Goal: Information Seeking & Learning: Learn about a topic

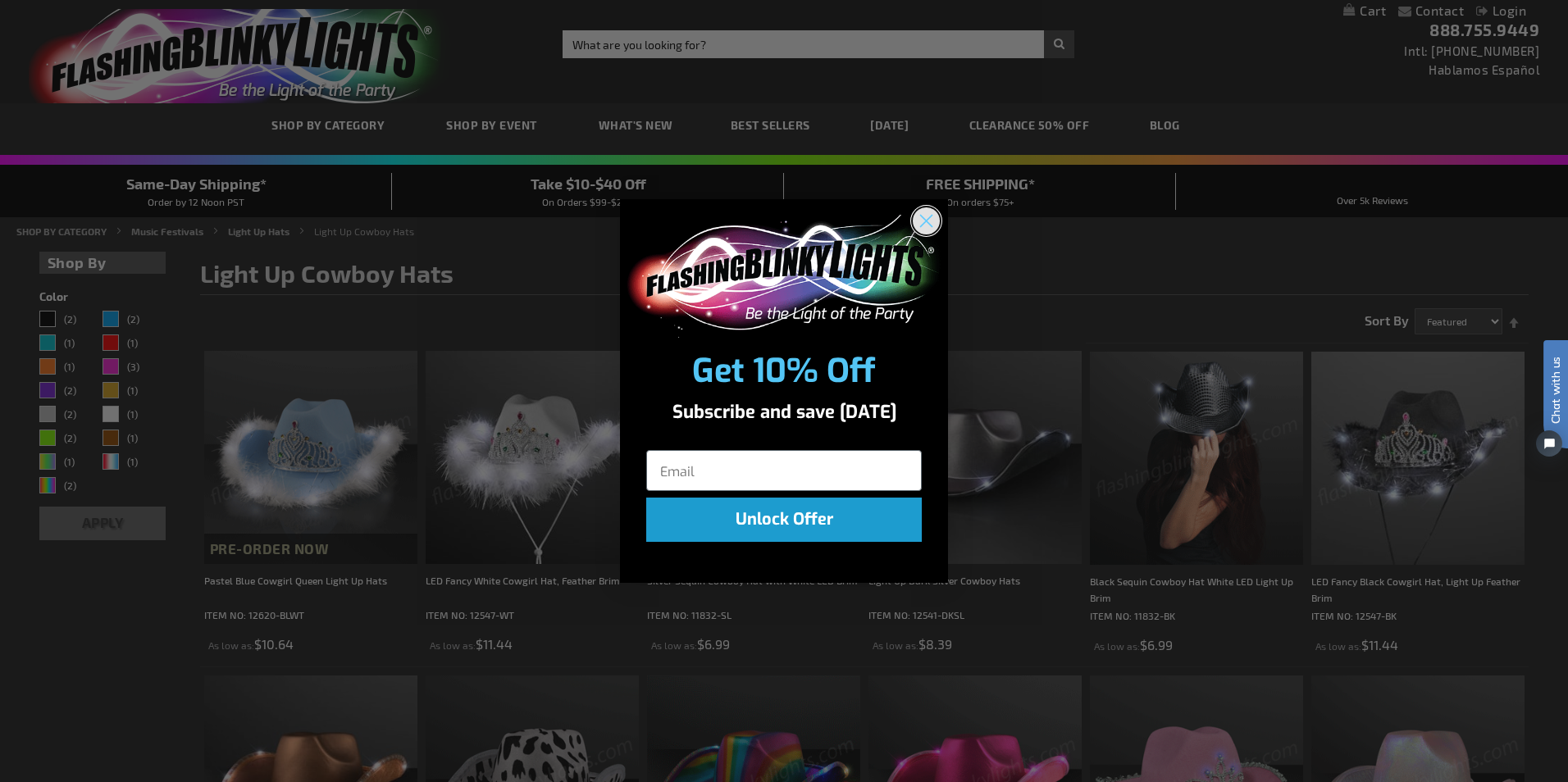
click at [919, 217] on circle "Close dialog" at bounding box center [926, 219] width 27 height 27
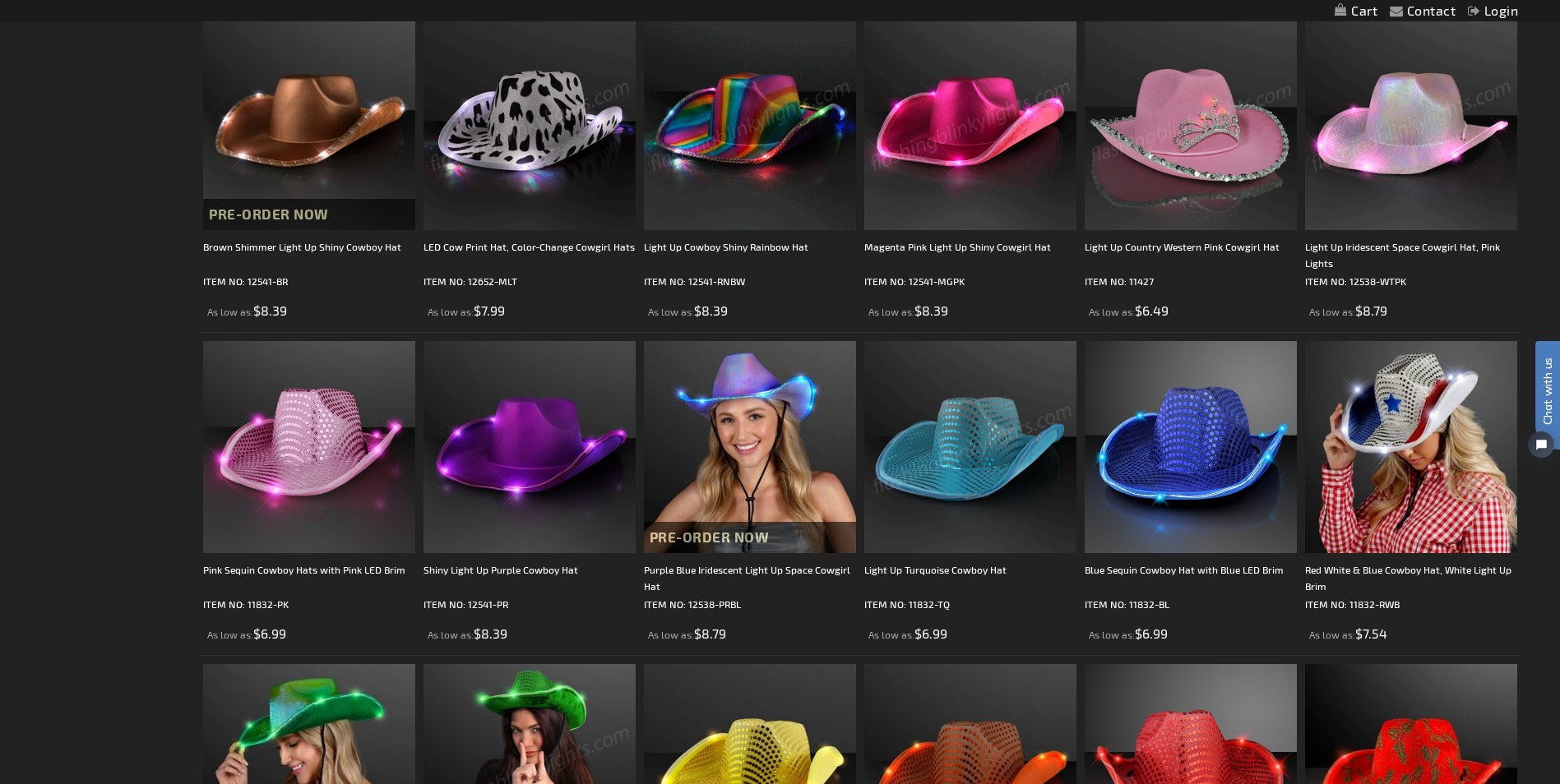
scroll to position [740, 0]
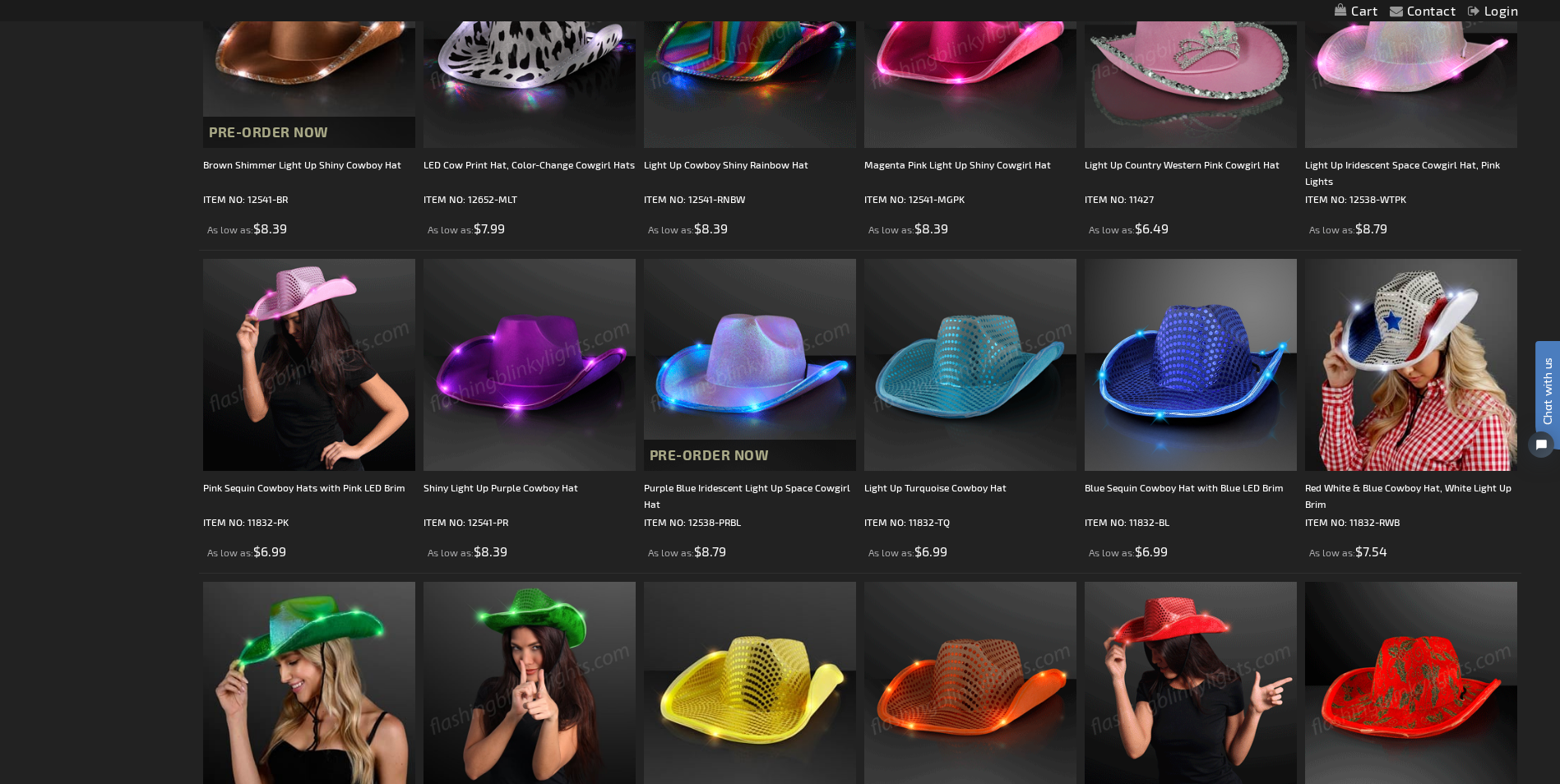
click at [102, 351] on div "Checkout as a new customer Creating an account has many benefits: See order and…" at bounding box center [780, 438] width 1482 height 1868
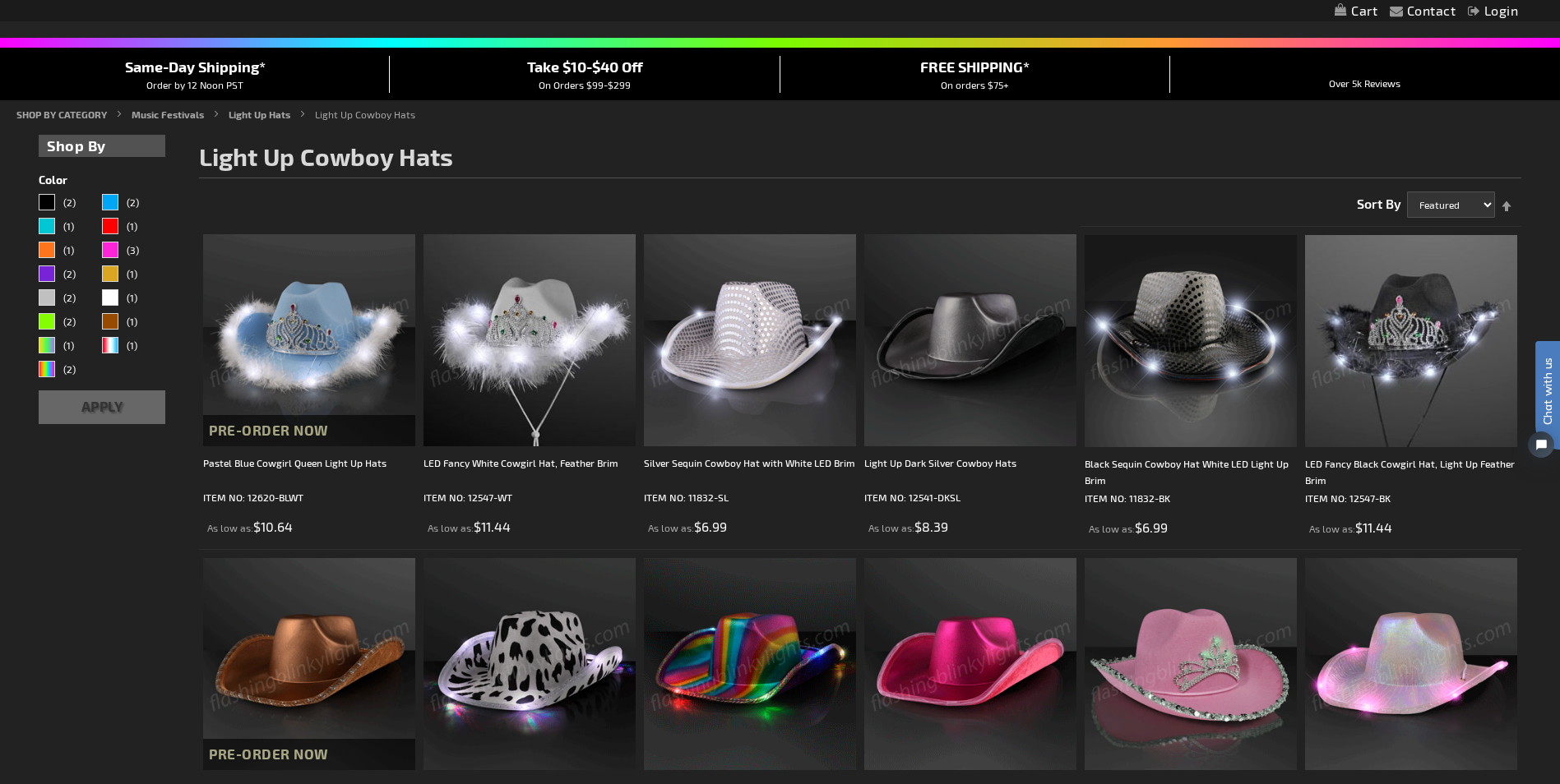
scroll to position [0, 0]
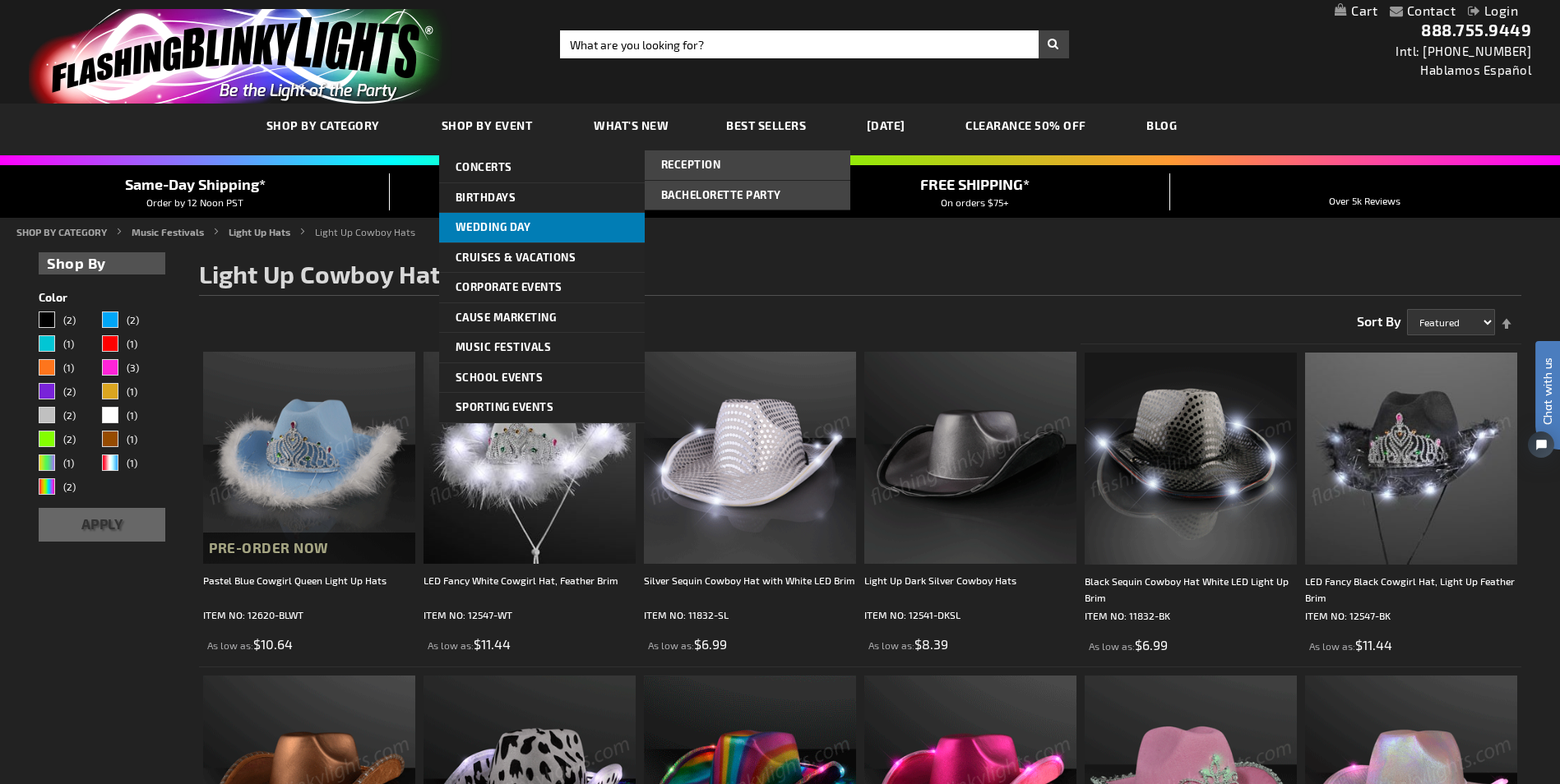
click at [496, 214] on link "Wedding Day" at bounding box center [542, 227] width 205 height 30
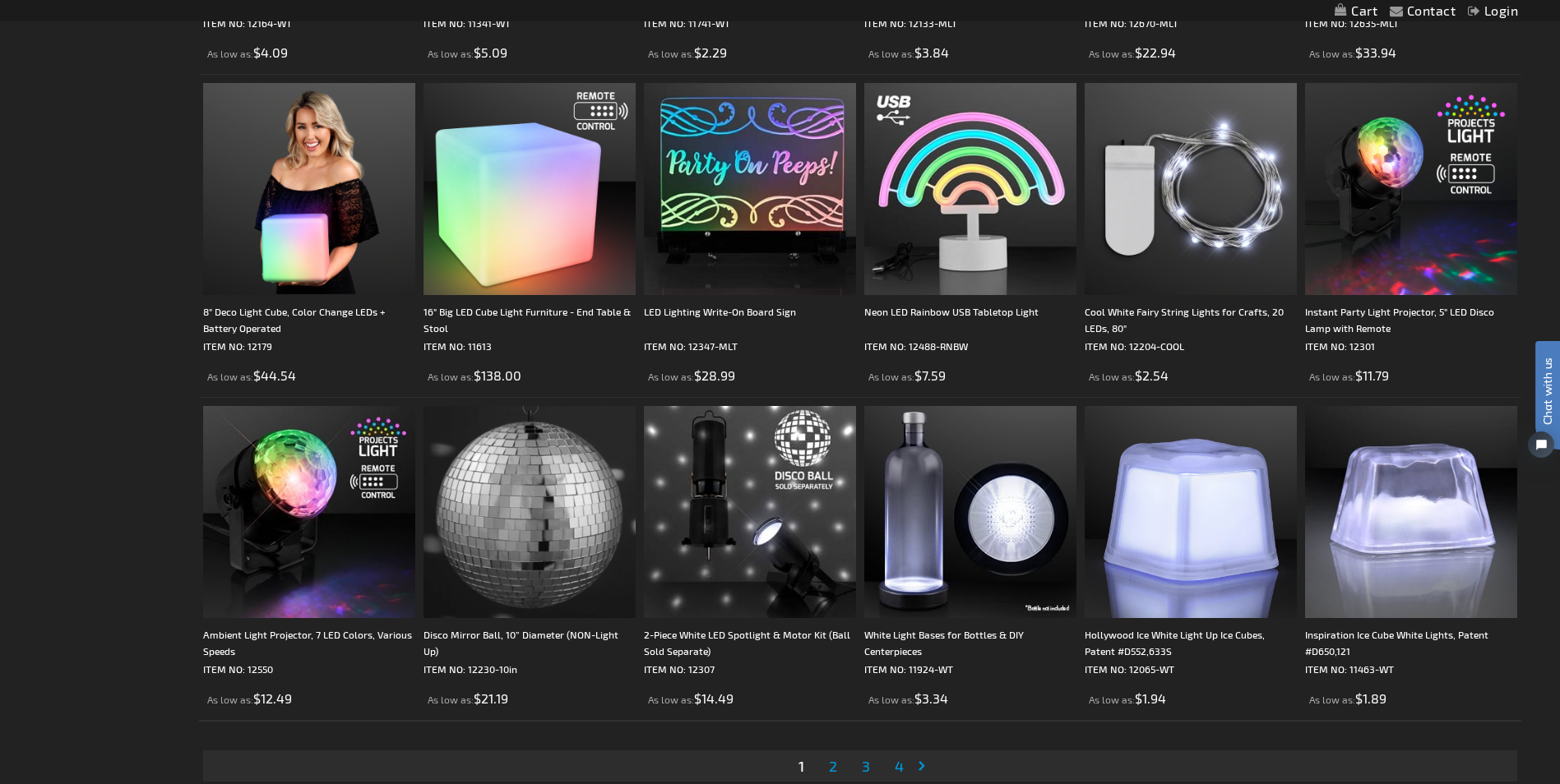
scroll to position [3289, 0]
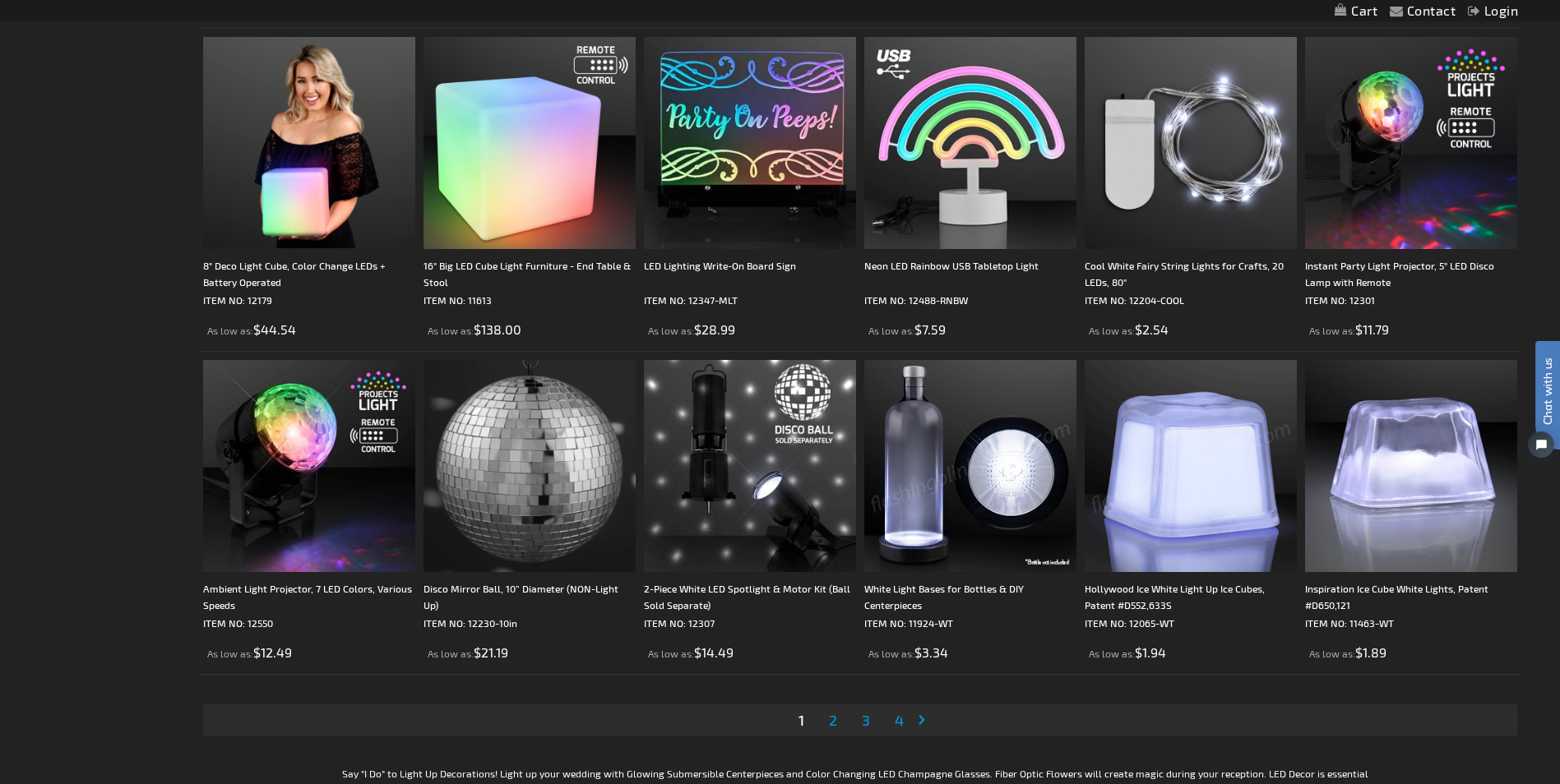
click at [827, 719] on link "Page 2" at bounding box center [833, 720] width 15 height 25
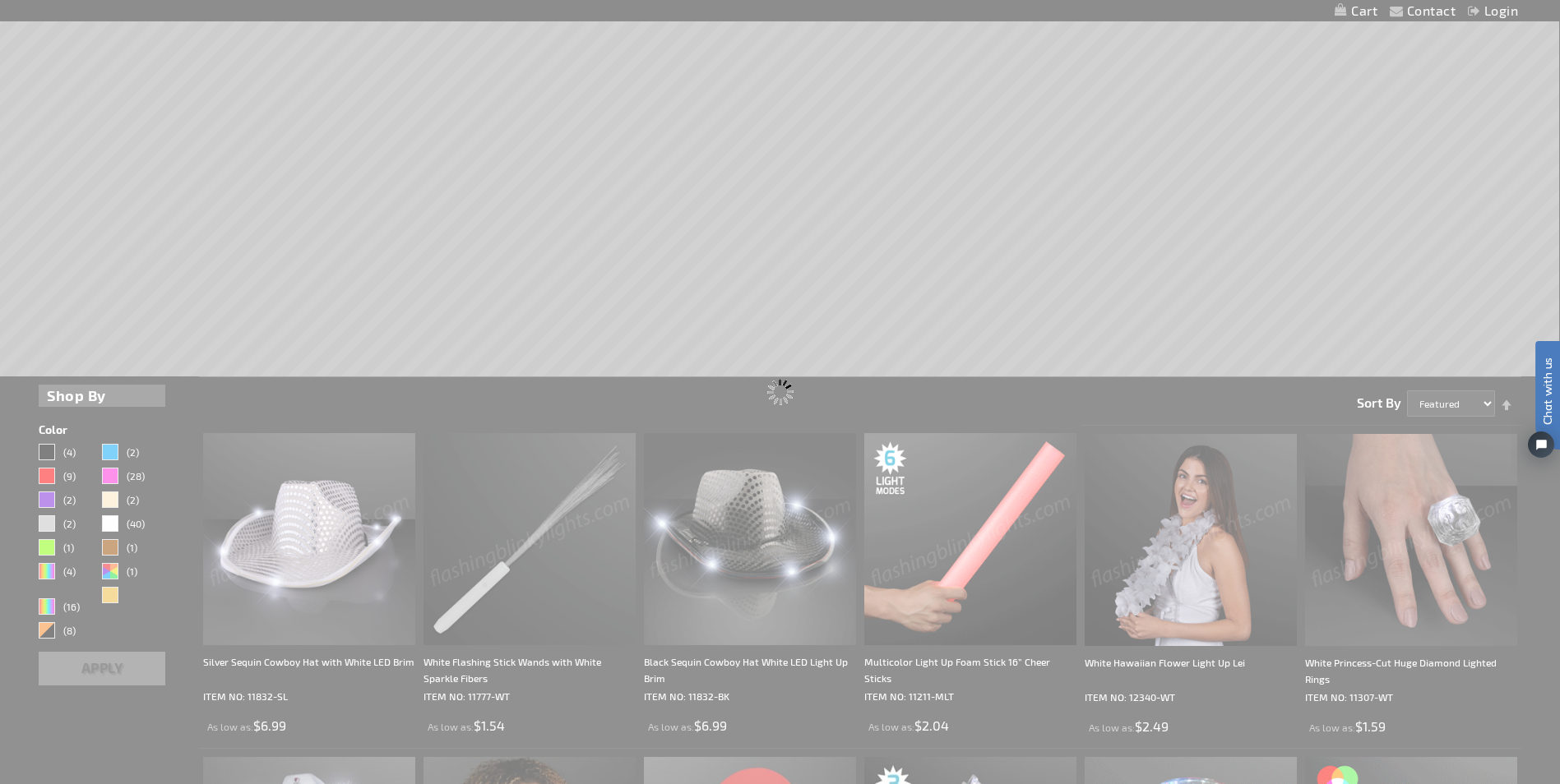
scroll to position [0, 0]
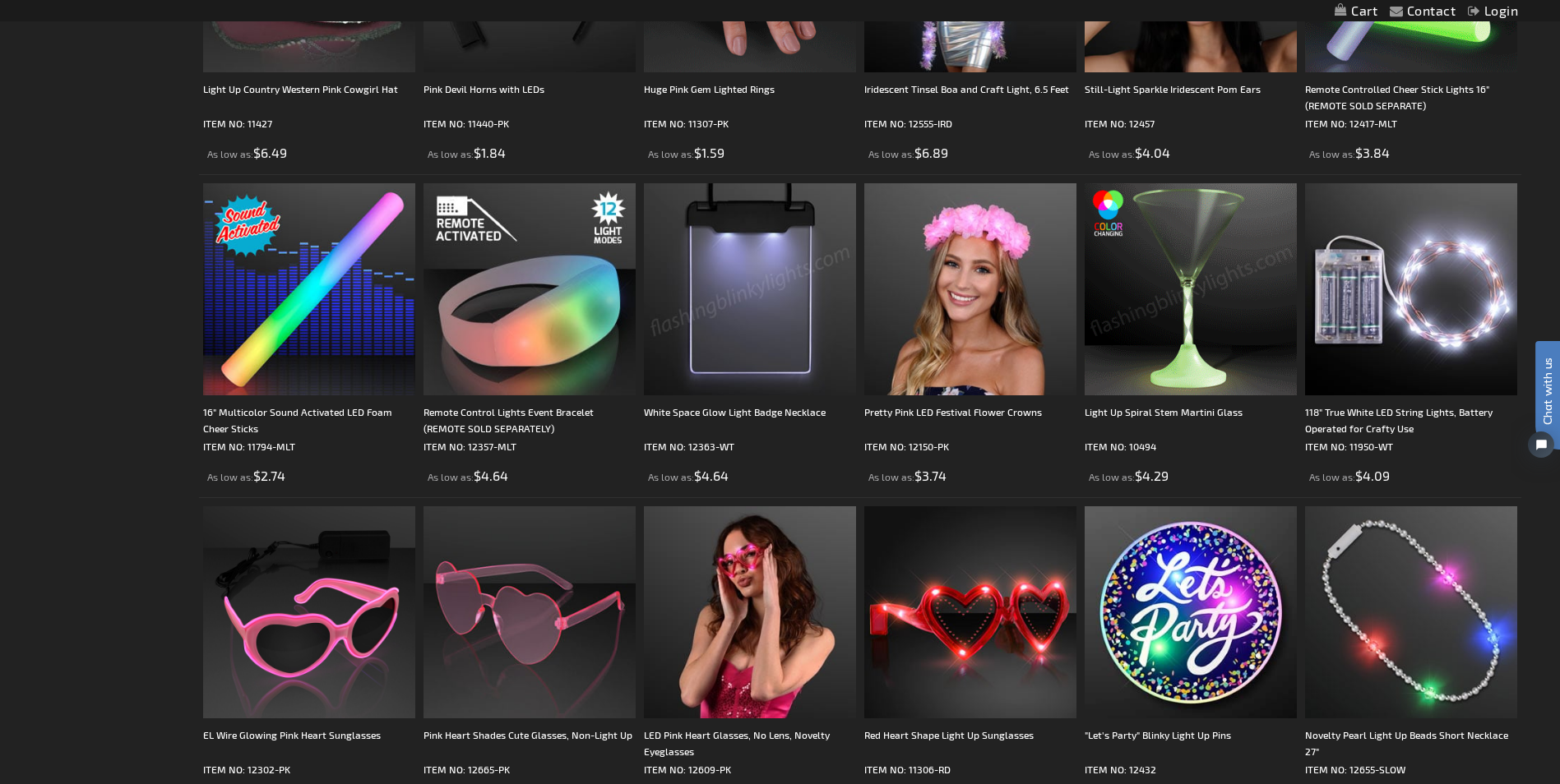
scroll to position [3371, 0]
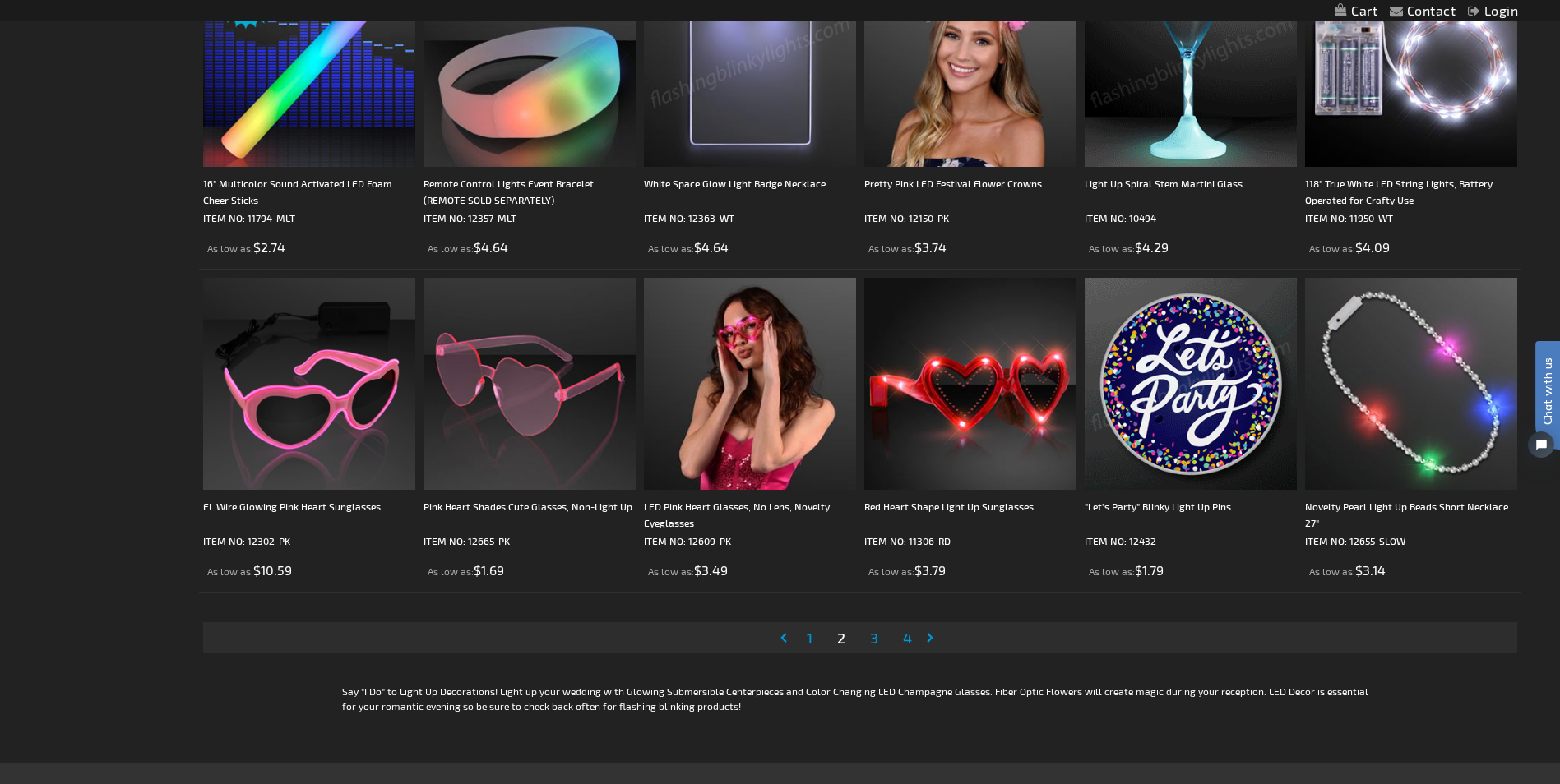
click at [865, 638] on li "Page 3" at bounding box center [875, 638] width 31 height 31
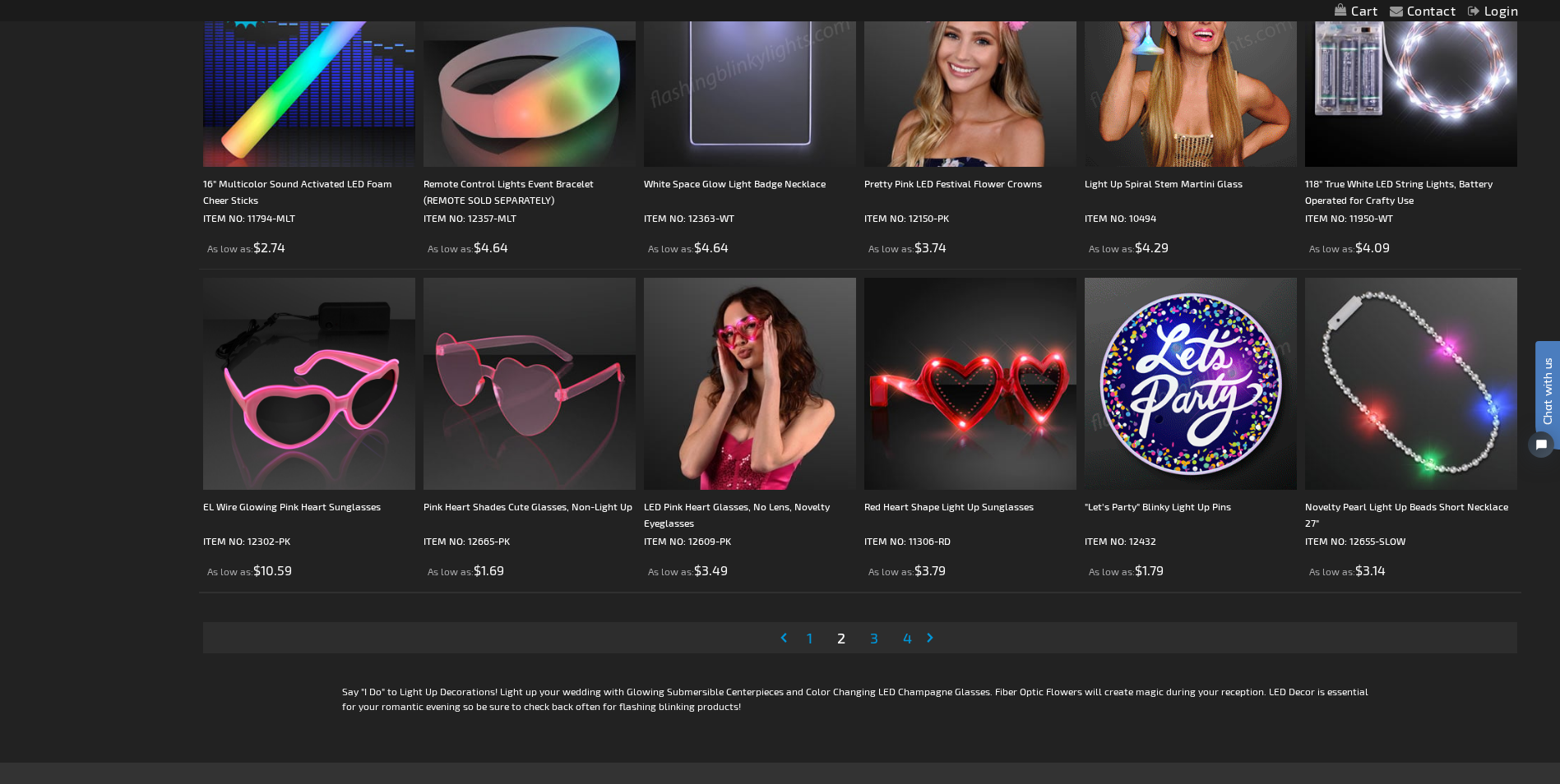
click at [878, 643] on link "Page 3" at bounding box center [874, 638] width 15 height 25
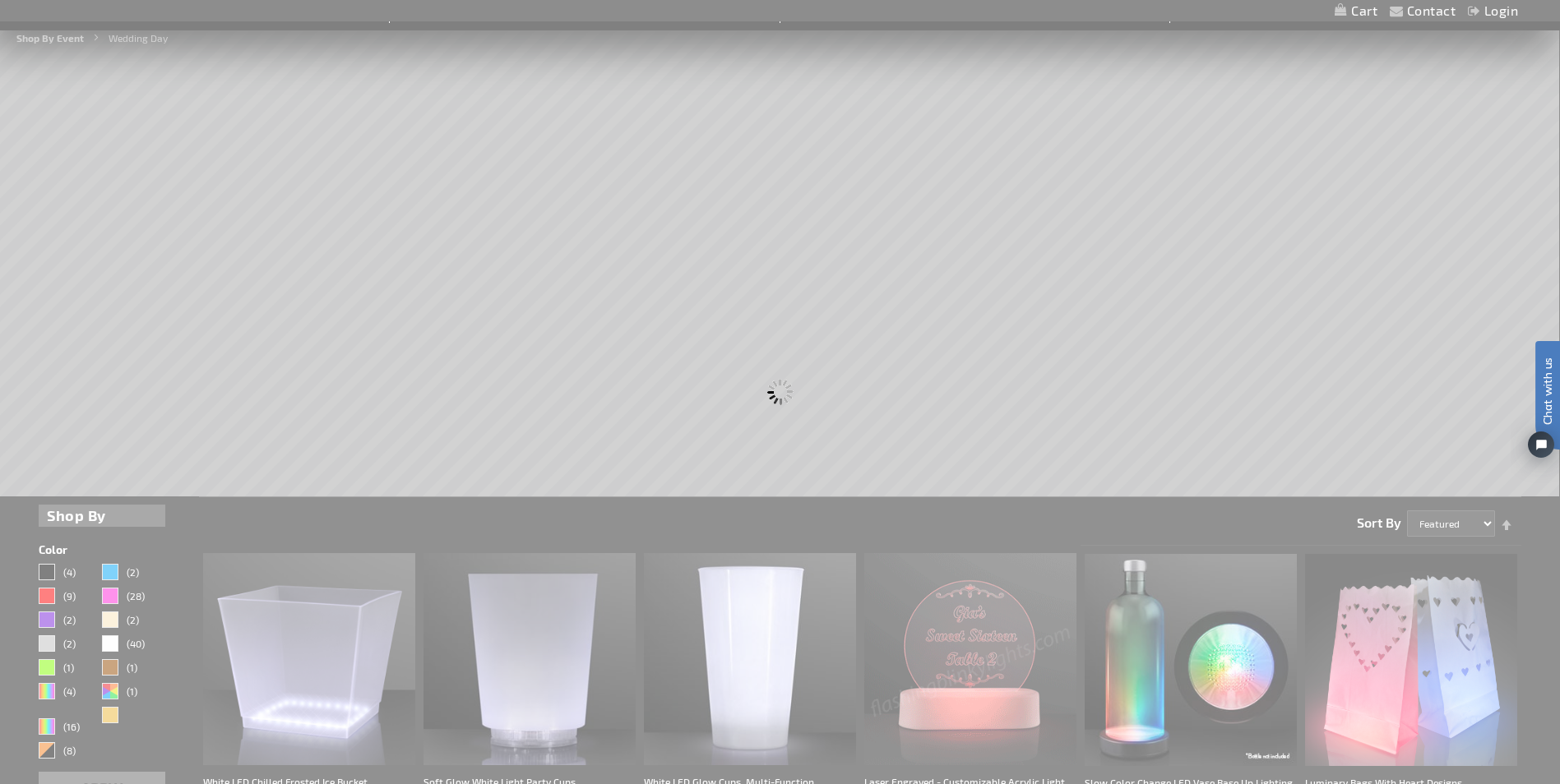
scroll to position [0, 0]
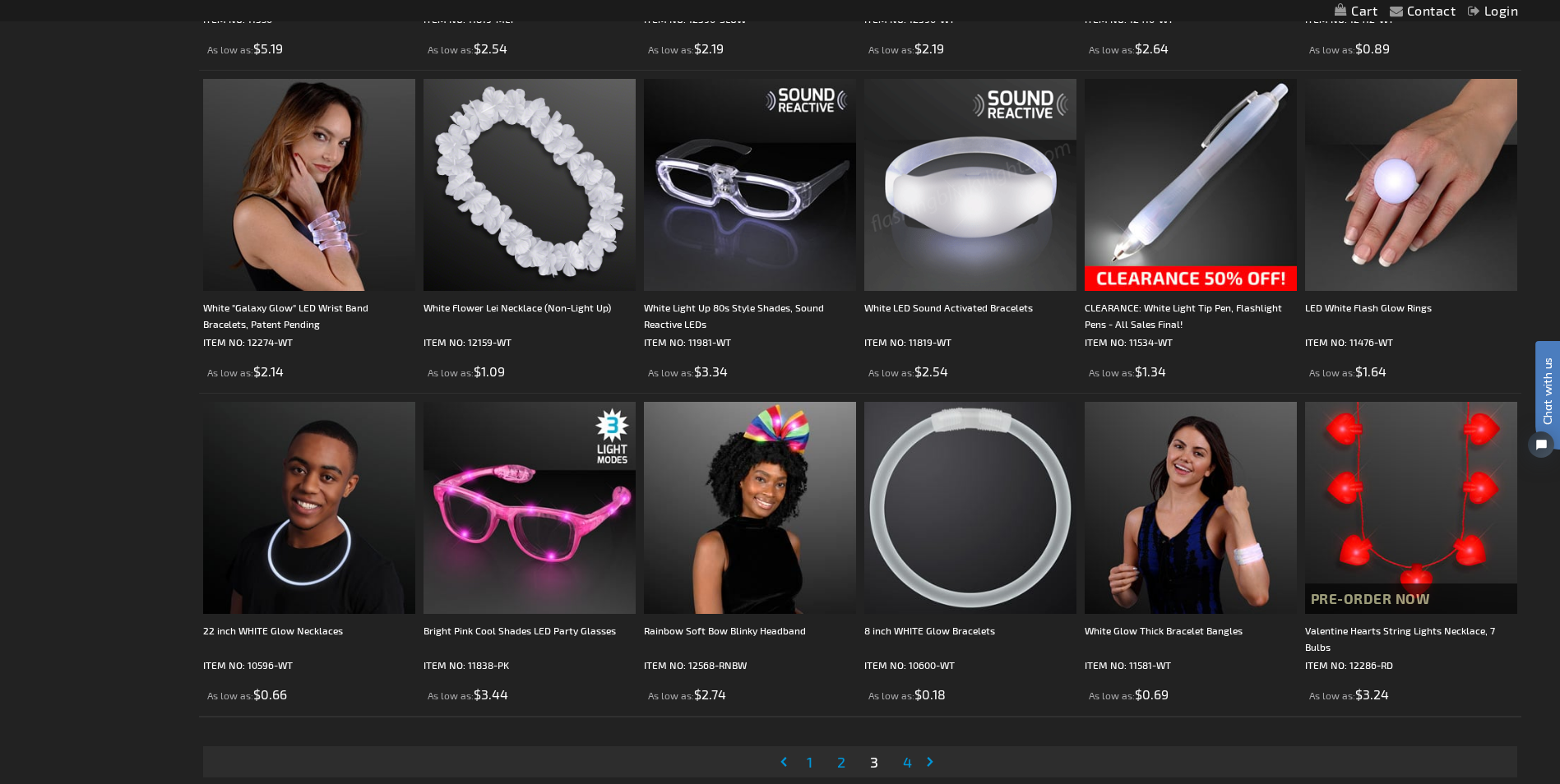
scroll to position [3289, 0]
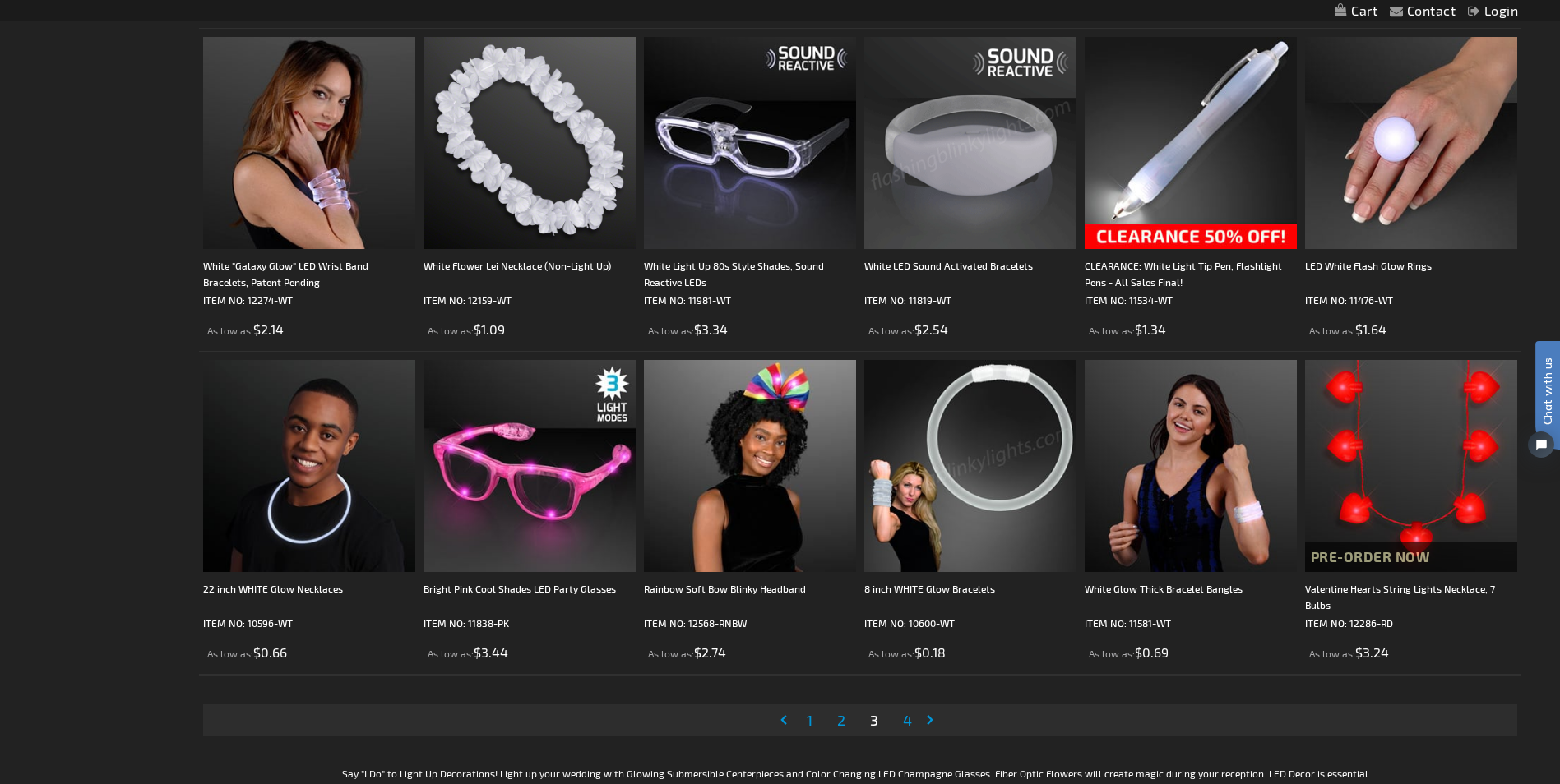
click at [912, 725] on span "4" at bounding box center [908, 720] width 9 height 18
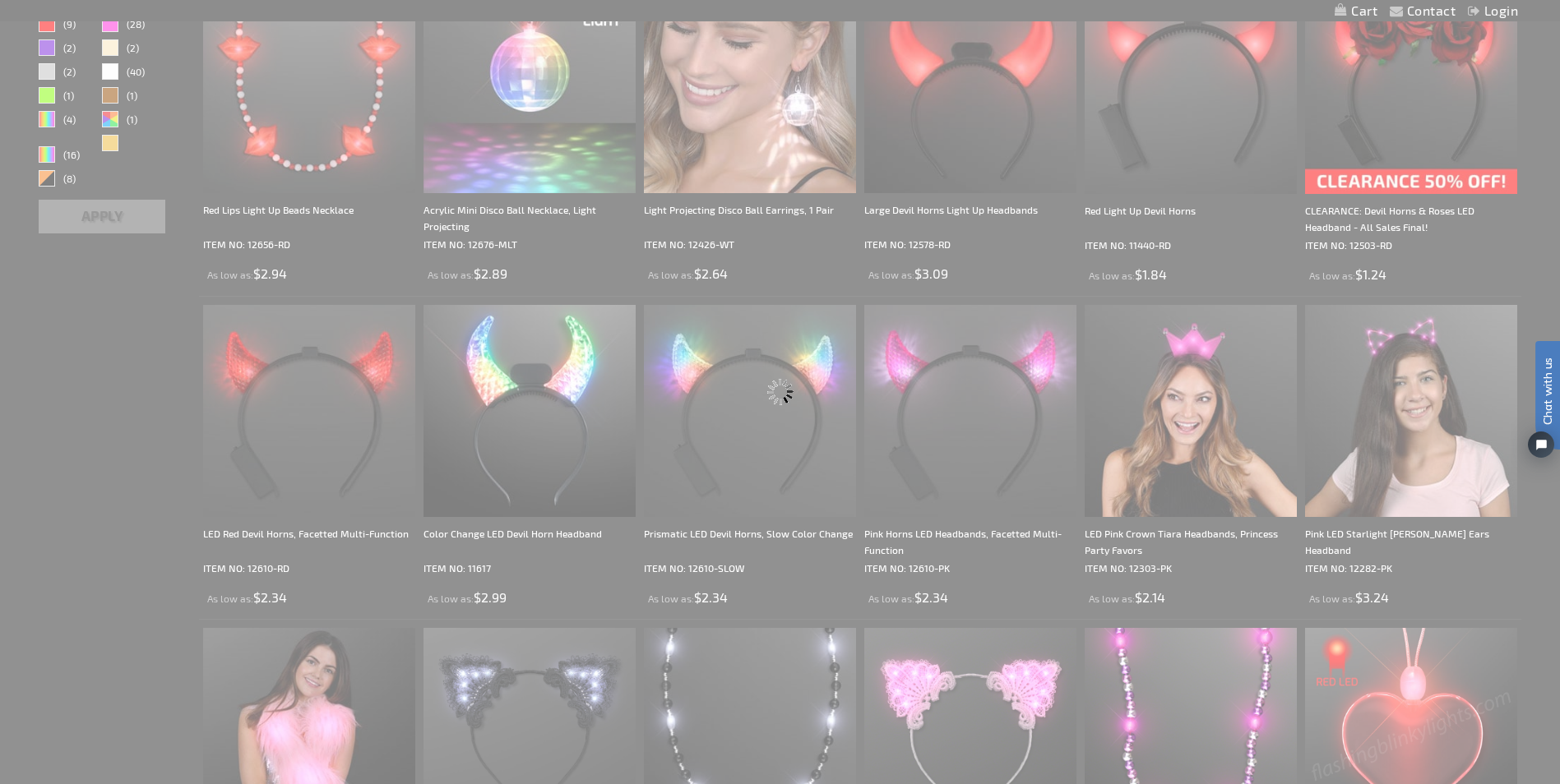
scroll to position [182, 0]
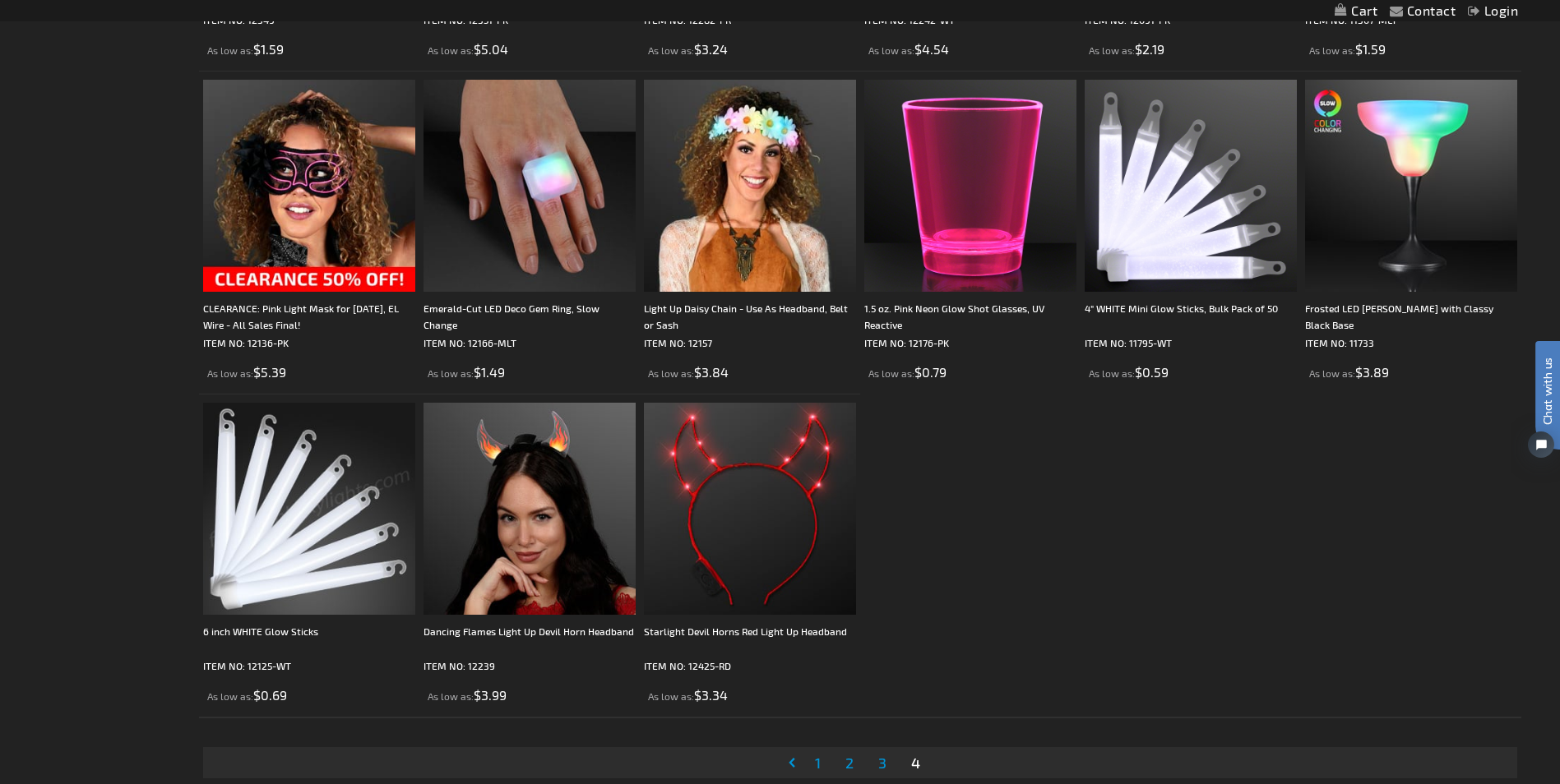
scroll to position [1398, 0]
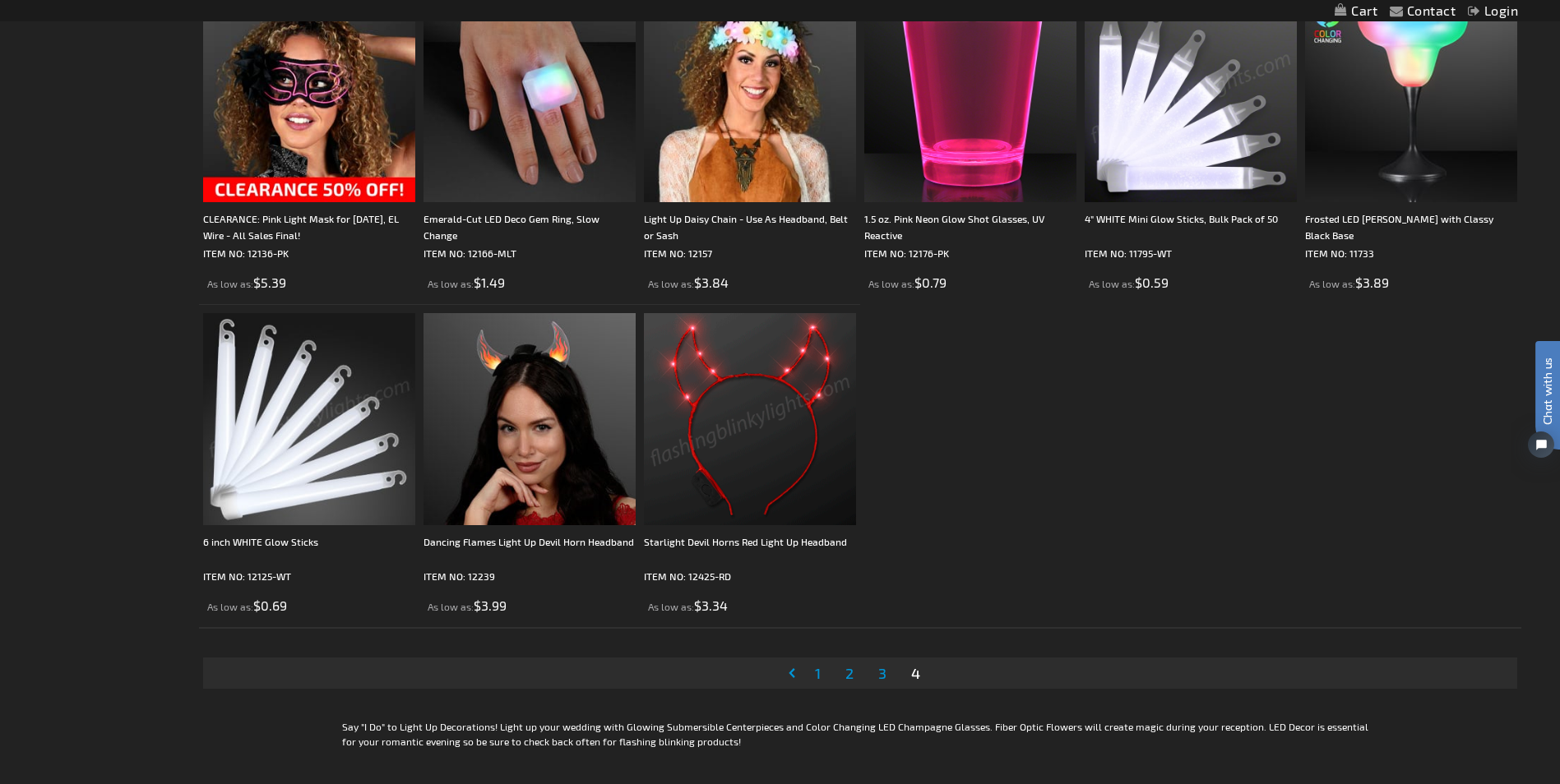
click at [814, 671] on link "Page 1" at bounding box center [817, 673] width 12 height 25
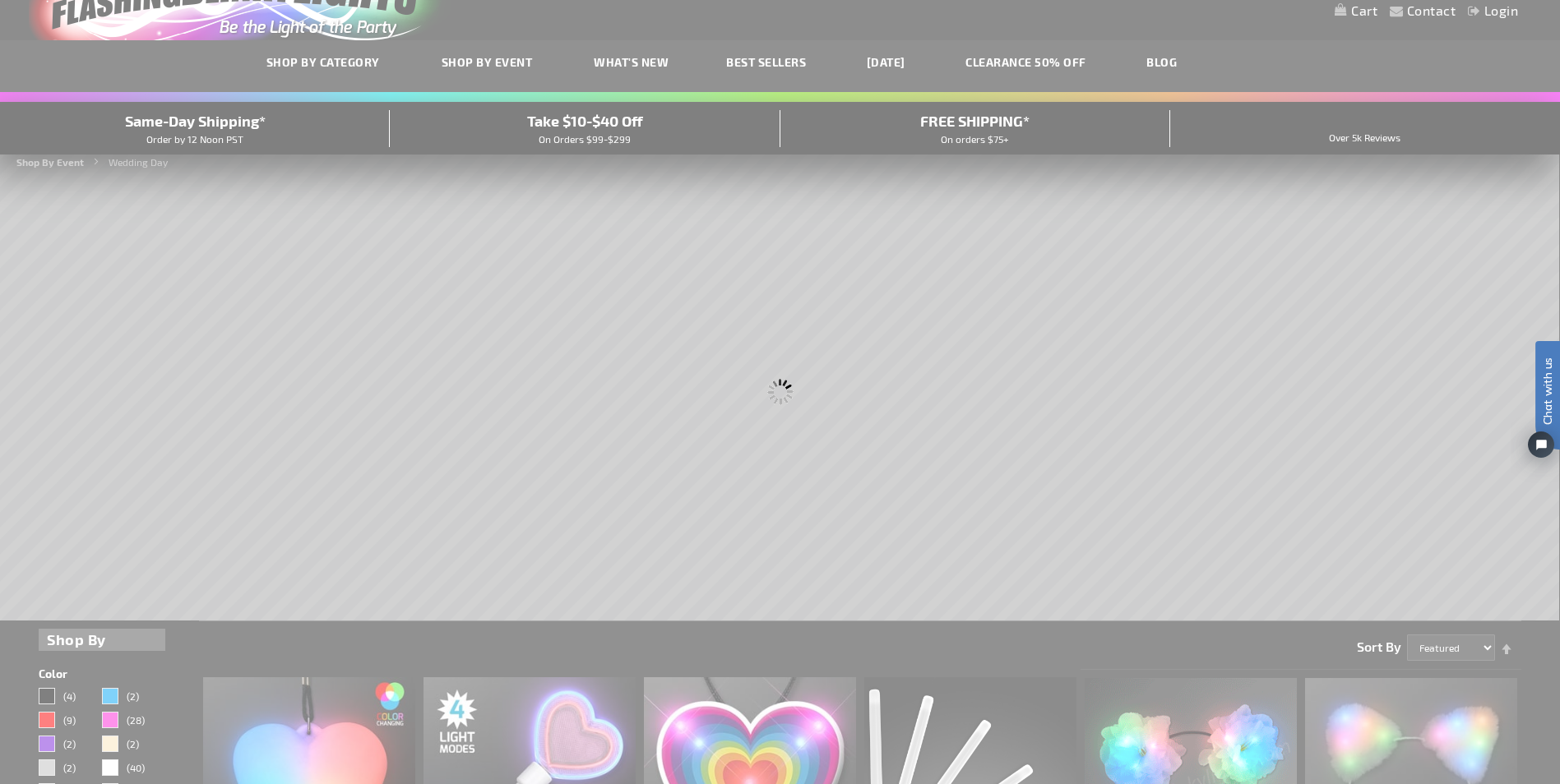
scroll to position [0, 0]
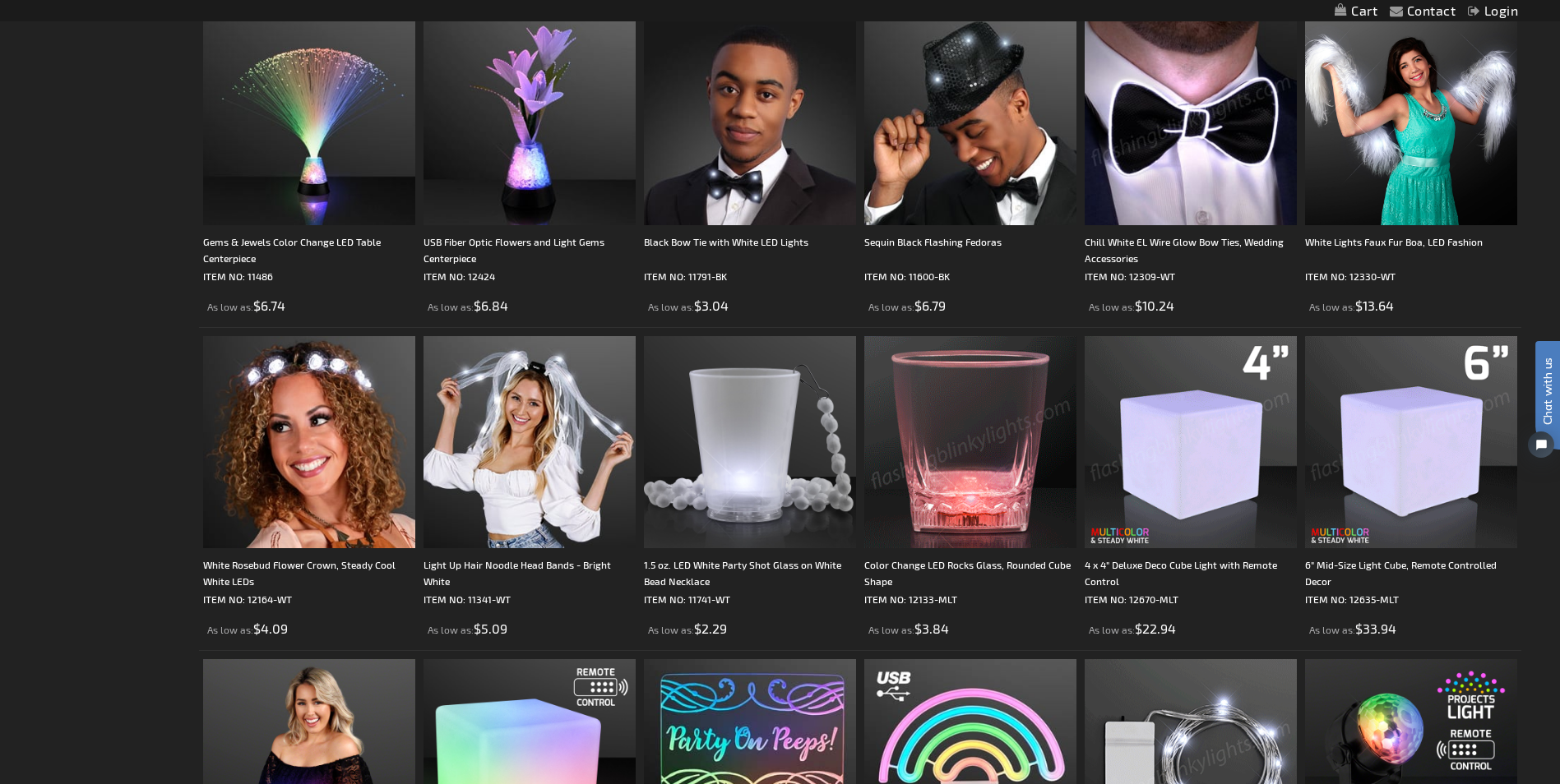
scroll to position [2384, 0]
